Goal: Task Accomplishment & Management: Manage account settings

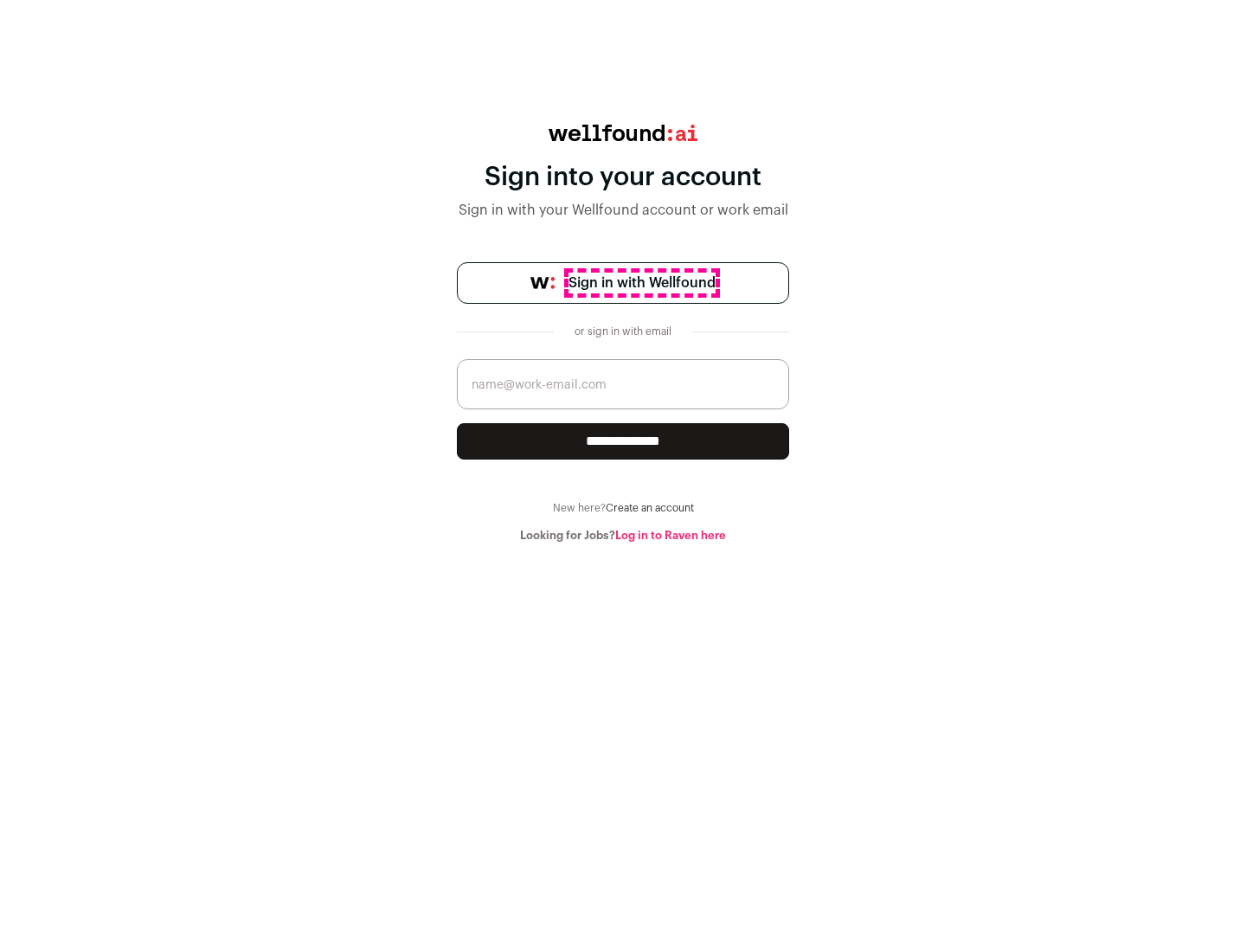
click at [641, 283] on span "Sign in with Wellfound" at bounding box center [641, 283] width 147 height 20
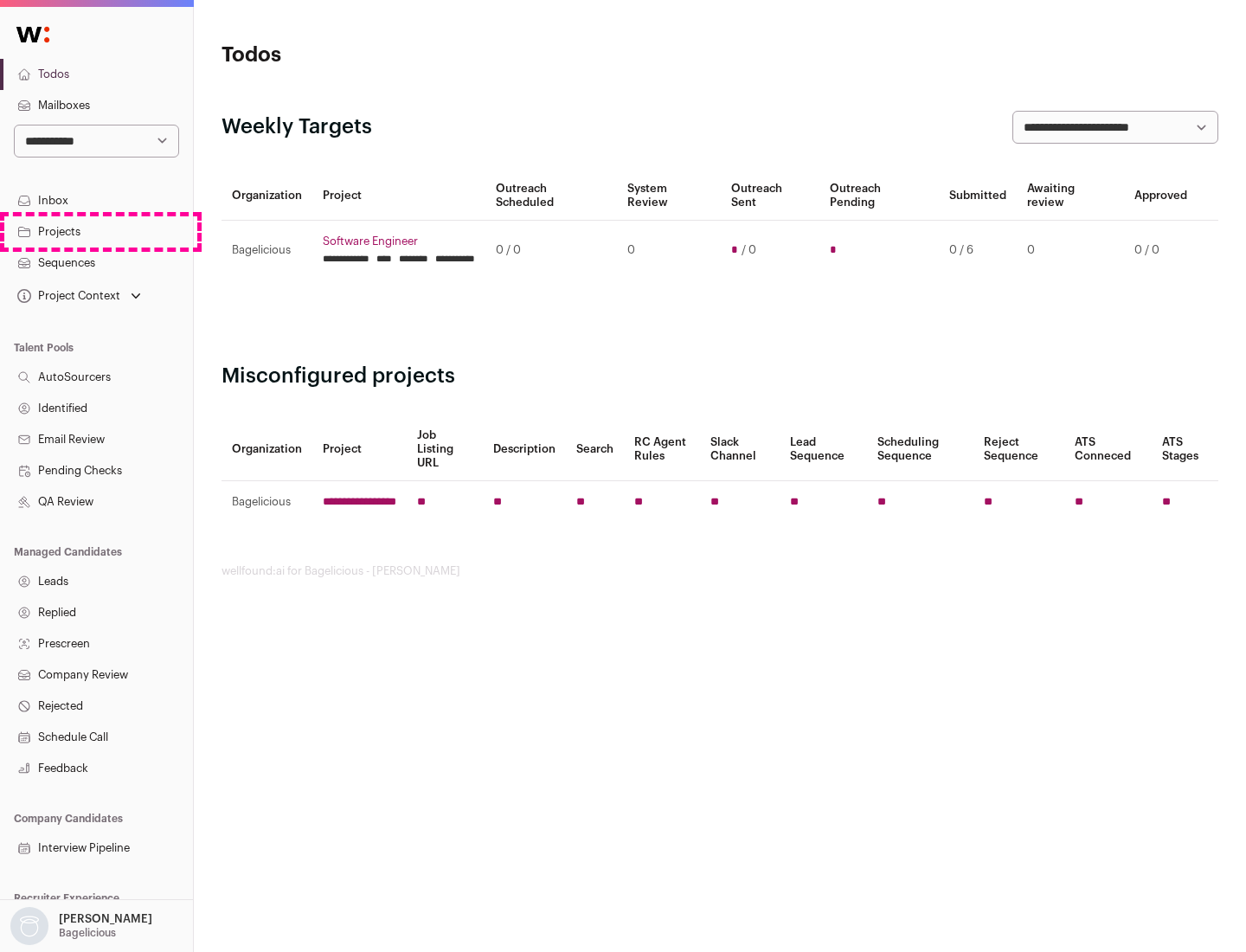
click at [96, 231] on link "Projects" at bounding box center [96, 232] width 193 height 31
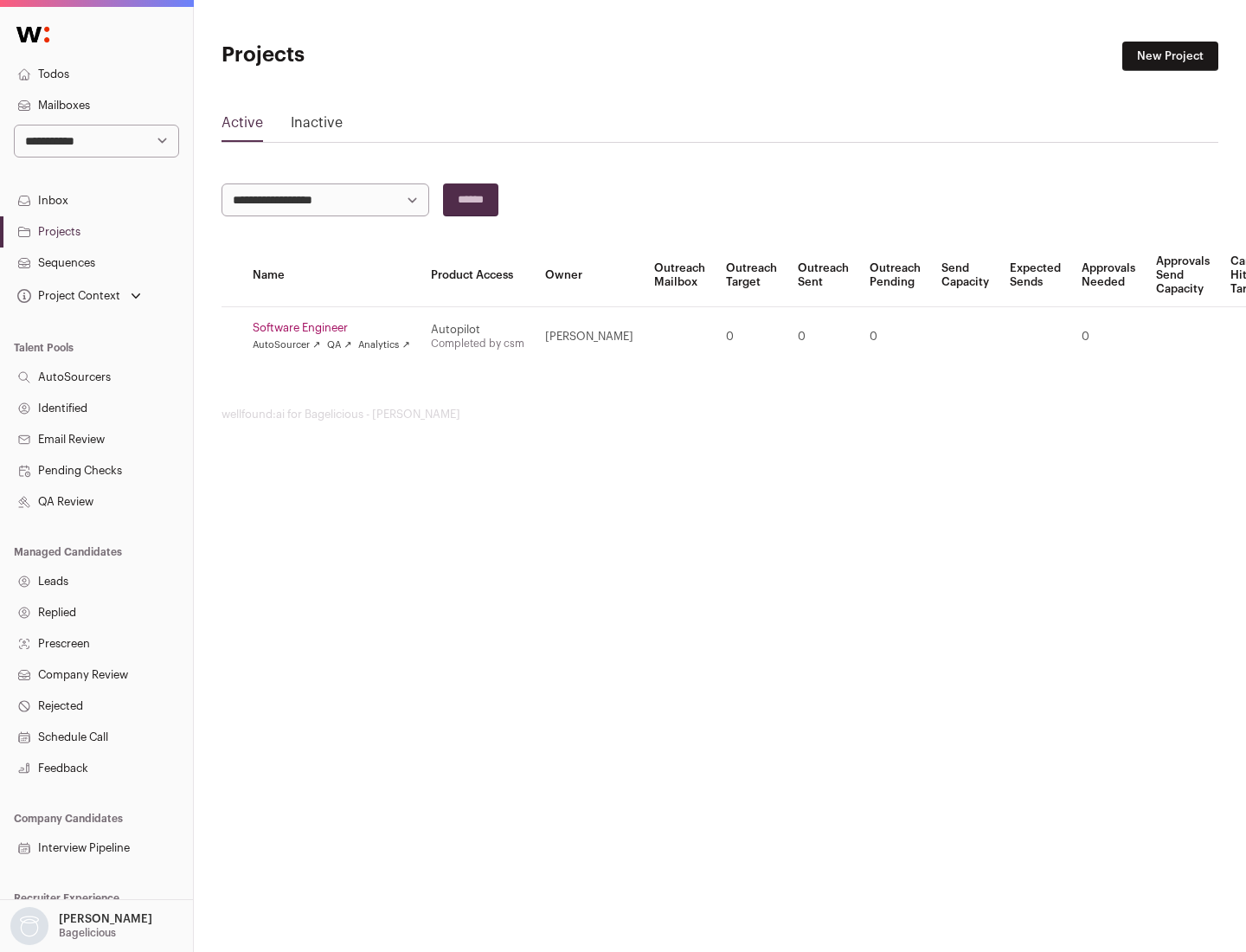
click at [336, 328] on link "Software Engineer" at bounding box center [331, 327] width 157 height 14
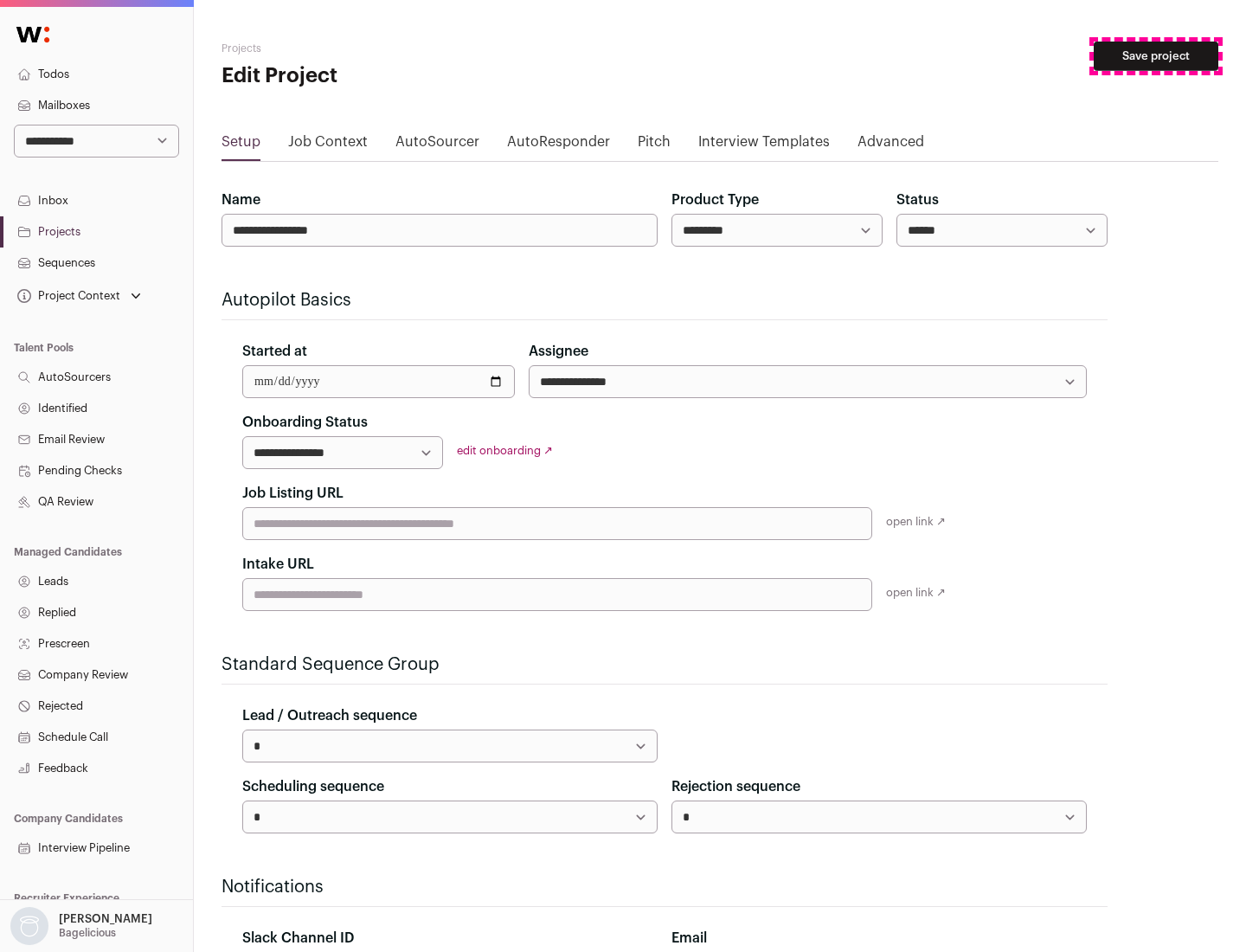
click at [1155, 56] on button "Save project" at bounding box center [1155, 56] width 125 height 30
